Goal: Task Accomplishment & Management: Use online tool/utility

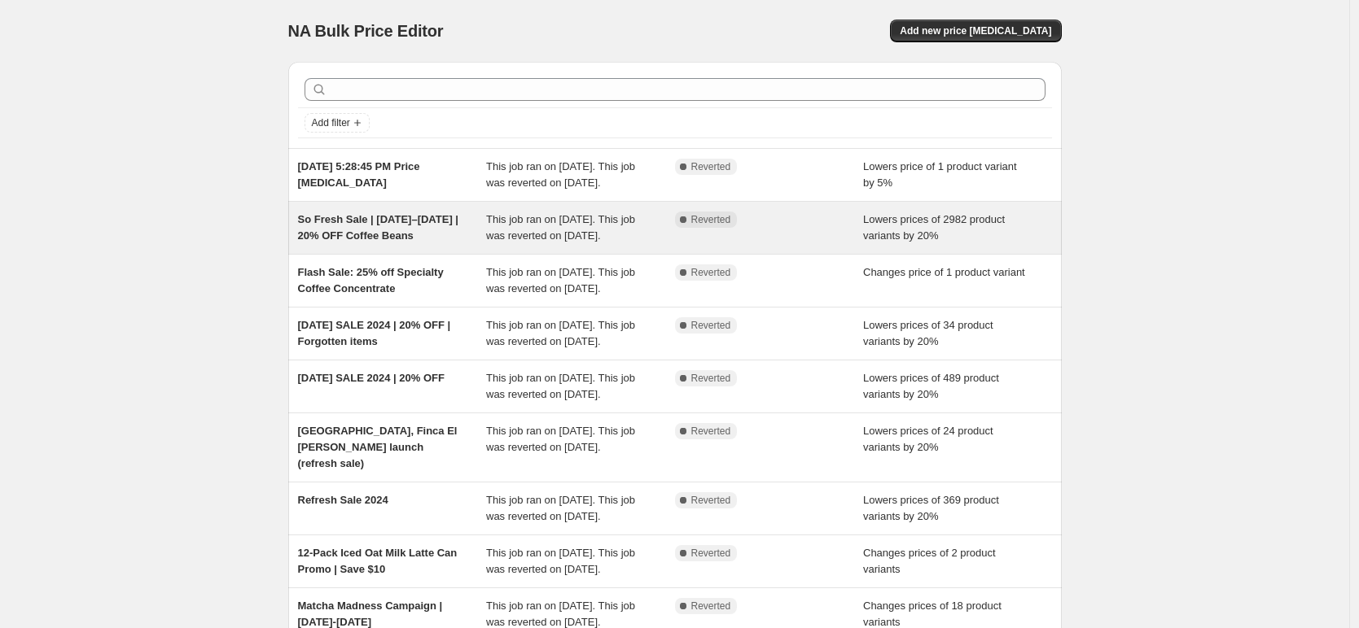
click at [342, 242] on span "So Fresh Sale | 10–30 September 2025 | 20% OFF Coffee Beans" at bounding box center [378, 227] width 160 height 28
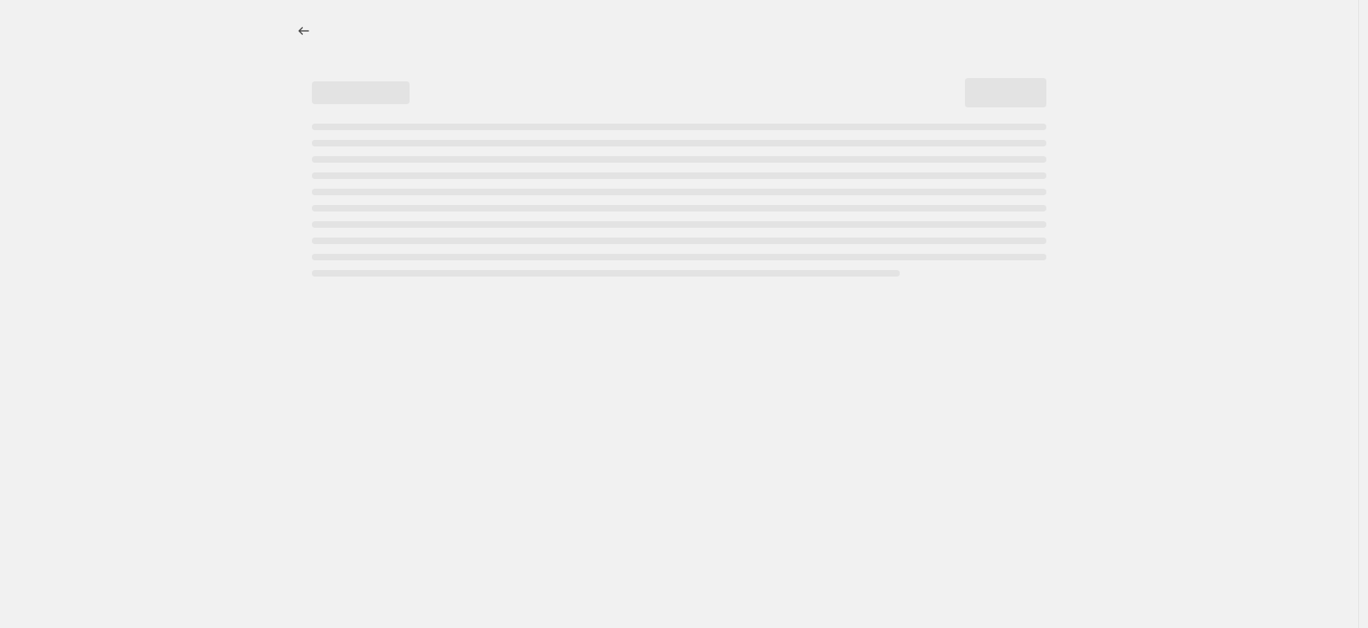
select select "percentage"
select select "collection"
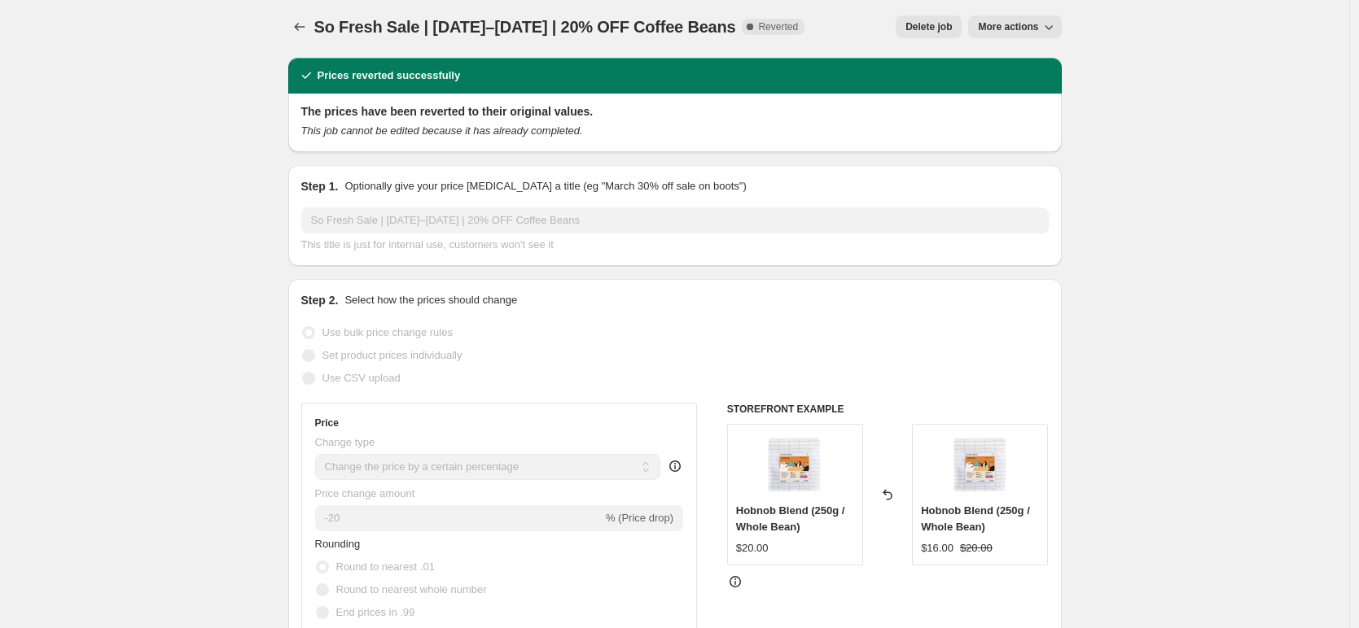
scroll to position [2, 0]
